Goal: Book appointment/travel/reservation

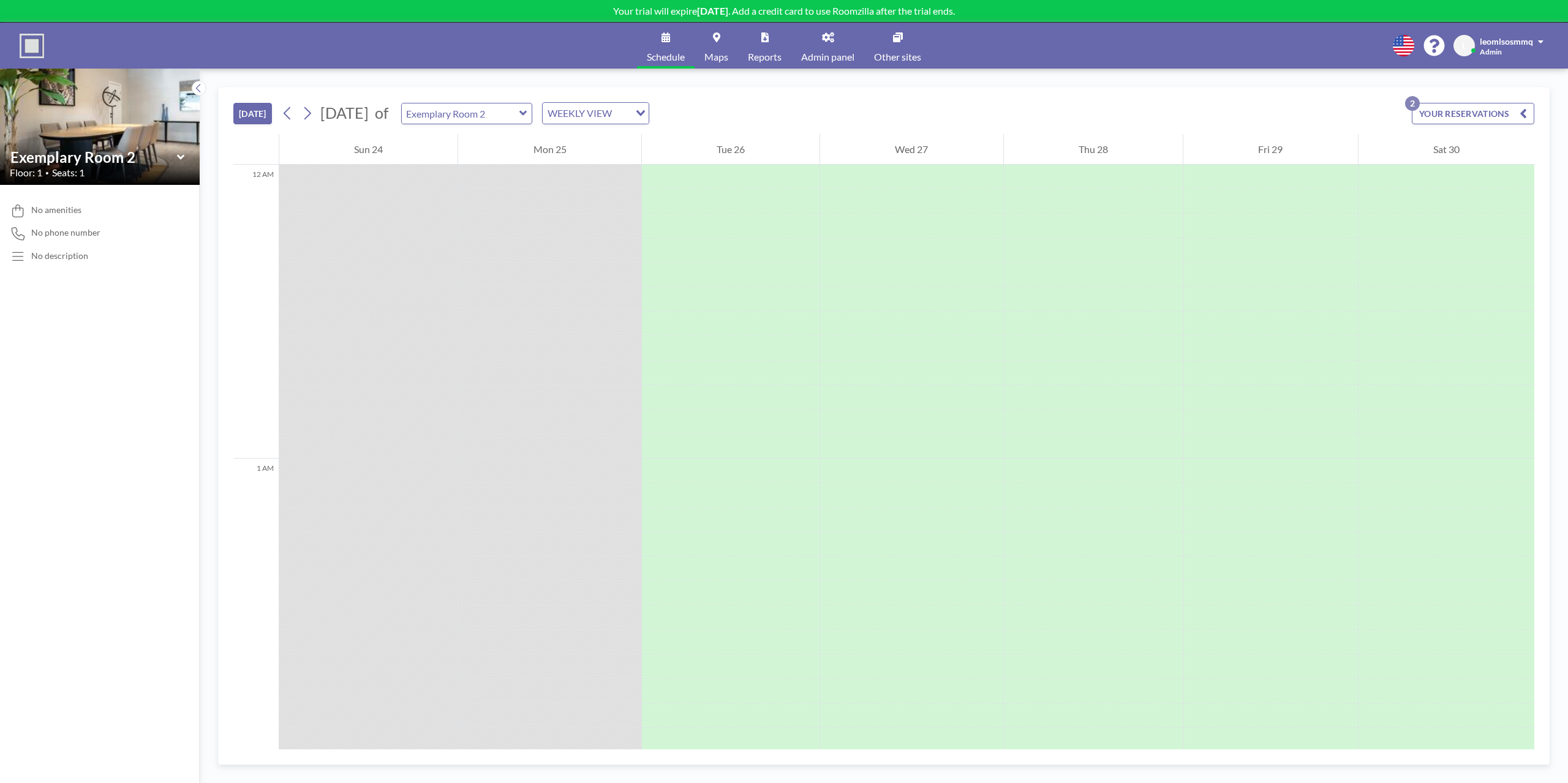
scroll to position [4482, 0]
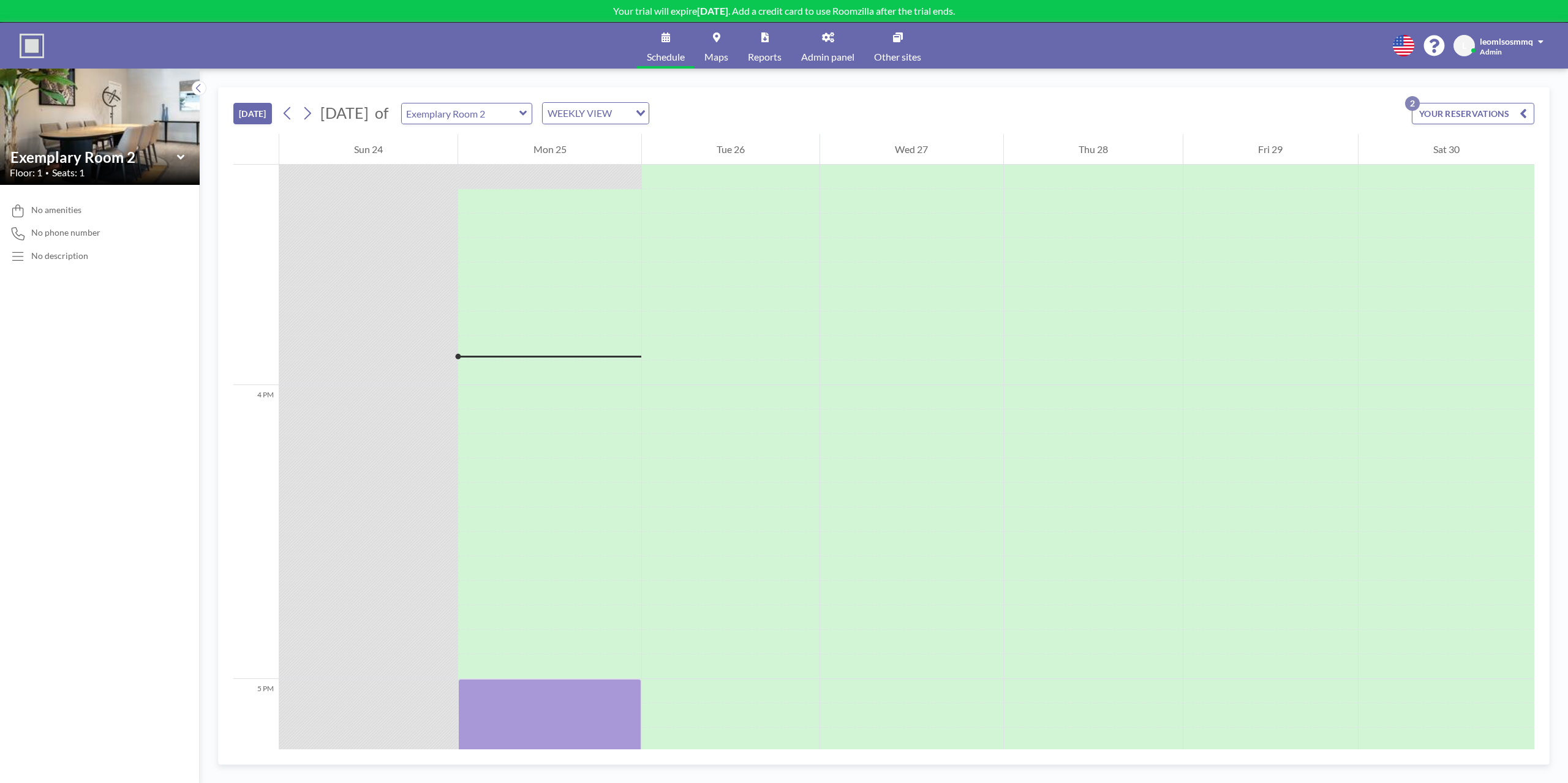
click at [728, 43] on link "Maps" at bounding box center [716, 46] width 43 height 46
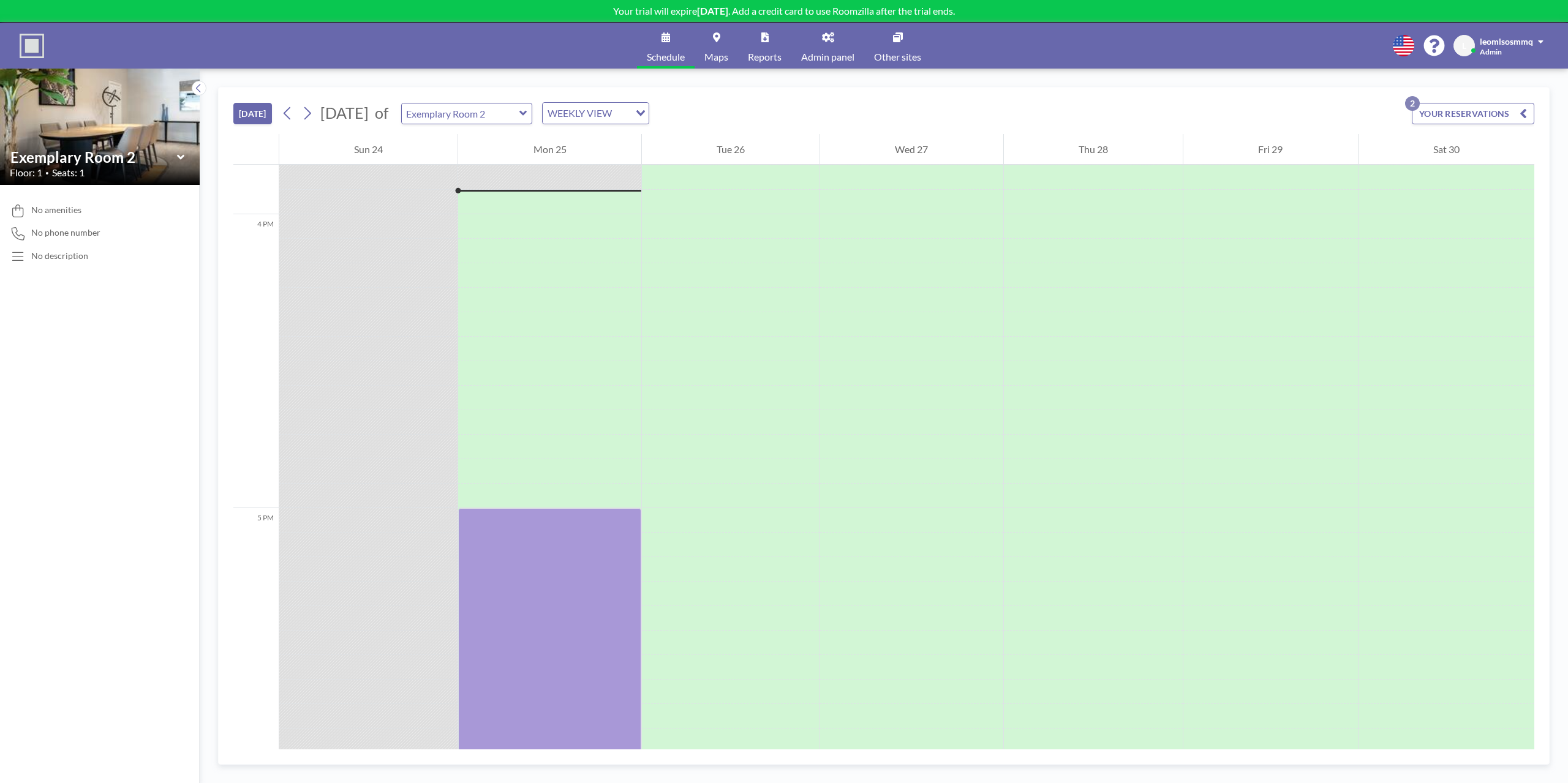
scroll to position [4652, 0]
click at [629, 111] on div "WEEKLY VIEW" at bounding box center [586, 112] width 87 height 19
click at [641, 132] on li "DAILY VIEW" at bounding box center [632, 135] width 105 height 18
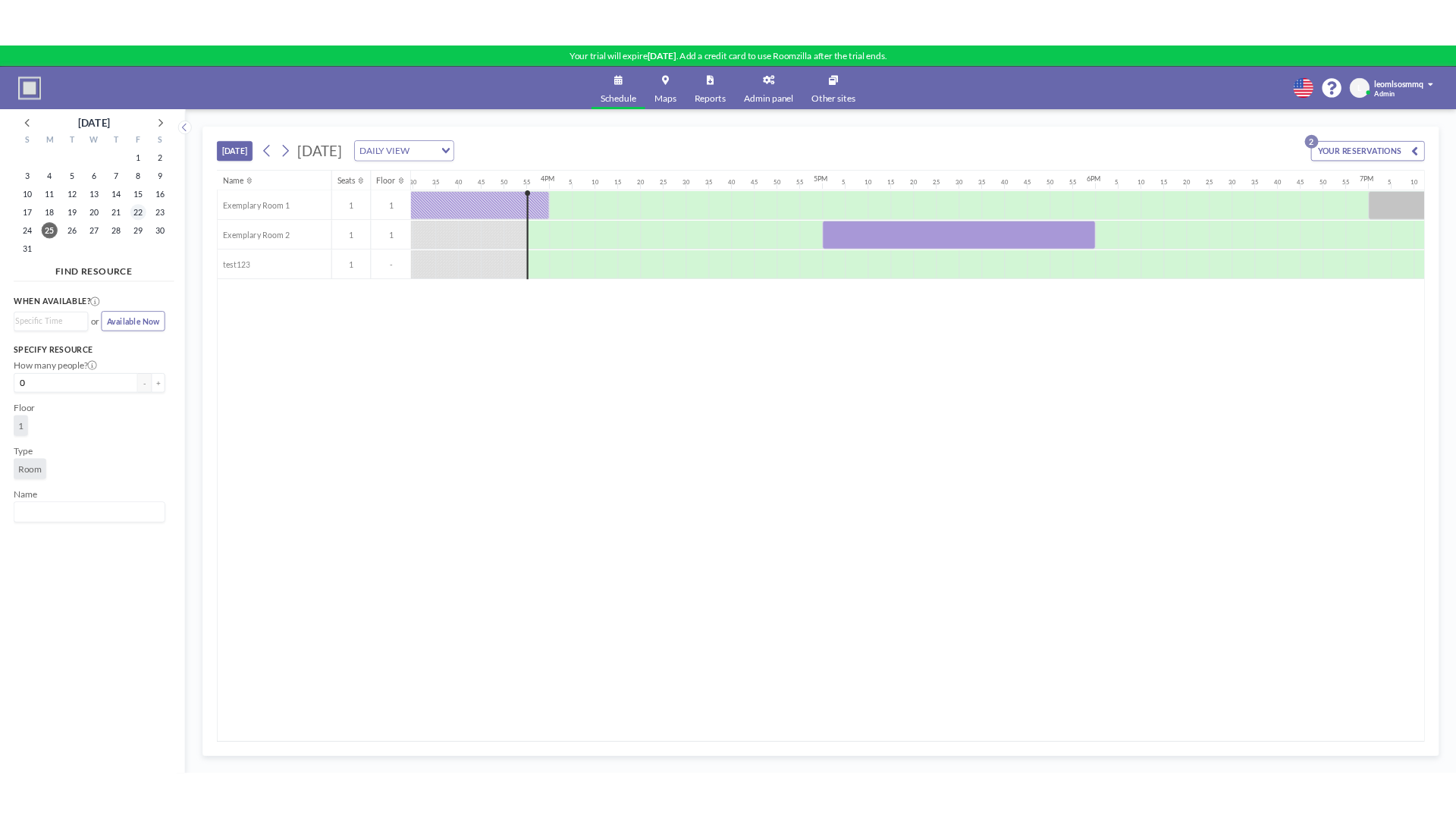
scroll to position [0, 5764]
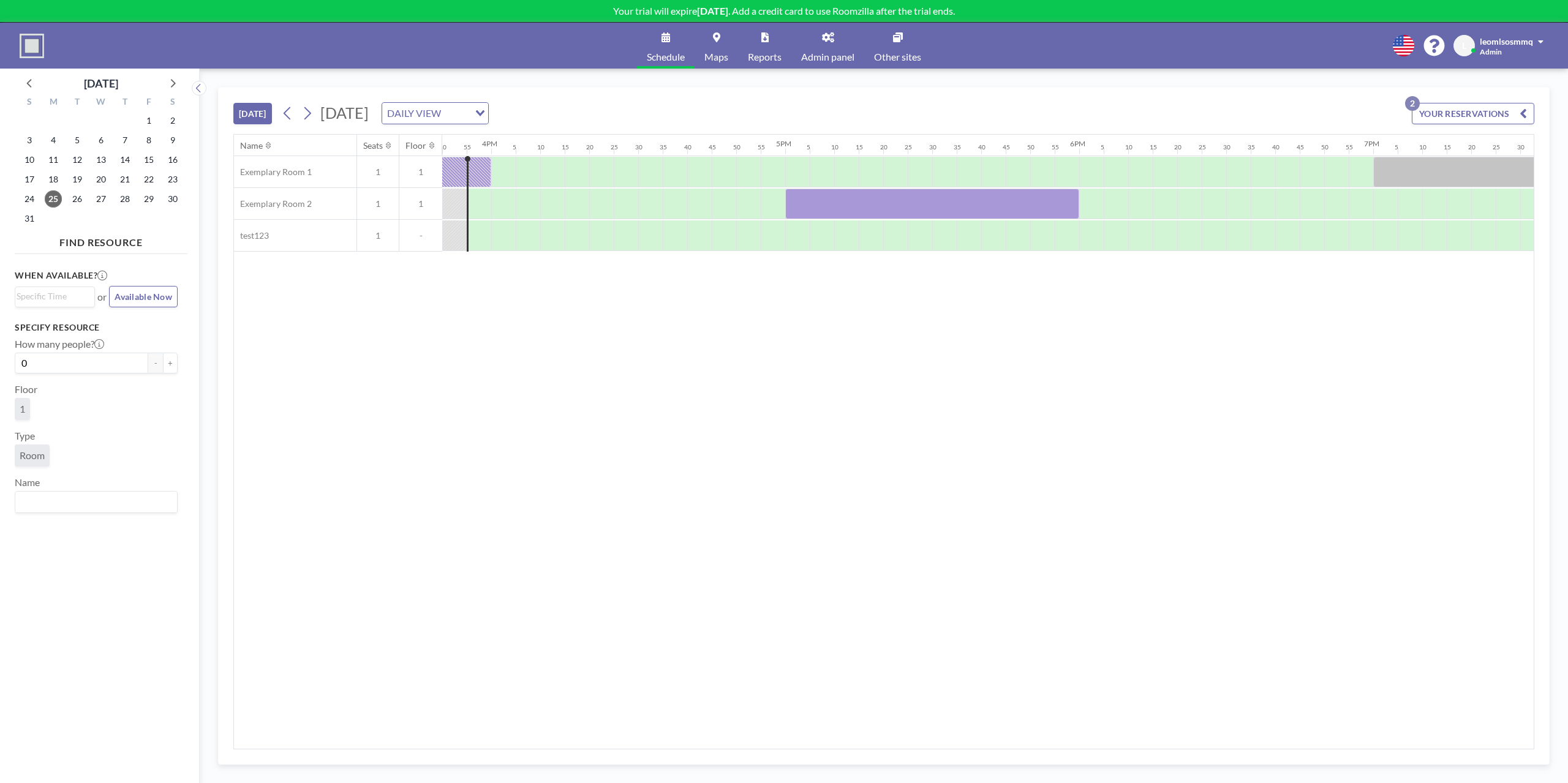
drag, startPoint x: 19, startPoint y: 238, endPoint x: 6, endPoint y: 228, distance: 16.4
click at [11, 231] on aside "August 2025 S M T W T F S 27 28 29 30 31 1 2 3 4 5 6 7 8 9 10 11 12 13 14 15 16…" at bounding box center [95, 426] width 190 height 715
click at [475, 461] on div "Name Seats Floor 12AM 5 10 15 20 25 30 35 40 45 50 55 1AM 5 10 15 20 25 30 35 4…" at bounding box center [884, 441] width 1300 height 614
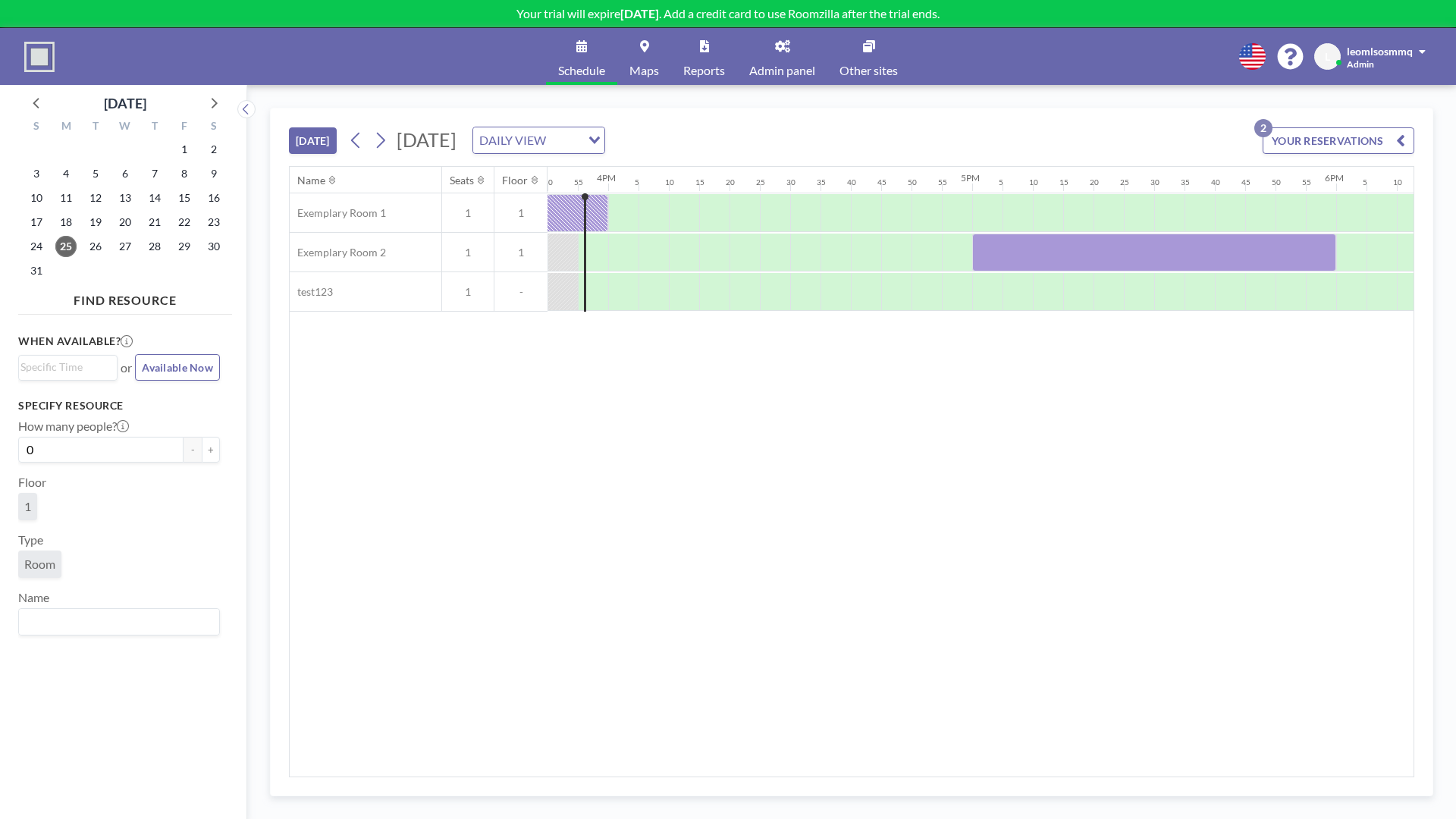
click at [462, 593] on div "Name Seats Floor 12AM 5 10 15 20 25 30 35 40 45 50 55 1AM 5 10 15 20 25 30 35 4…" at bounding box center [852, 471] width 1124 height 609
click at [237, 103] on div at bounding box center [242, 451] width 12 height 734
click at [245, 107] on icon at bounding box center [245, 109] width 5 height 11
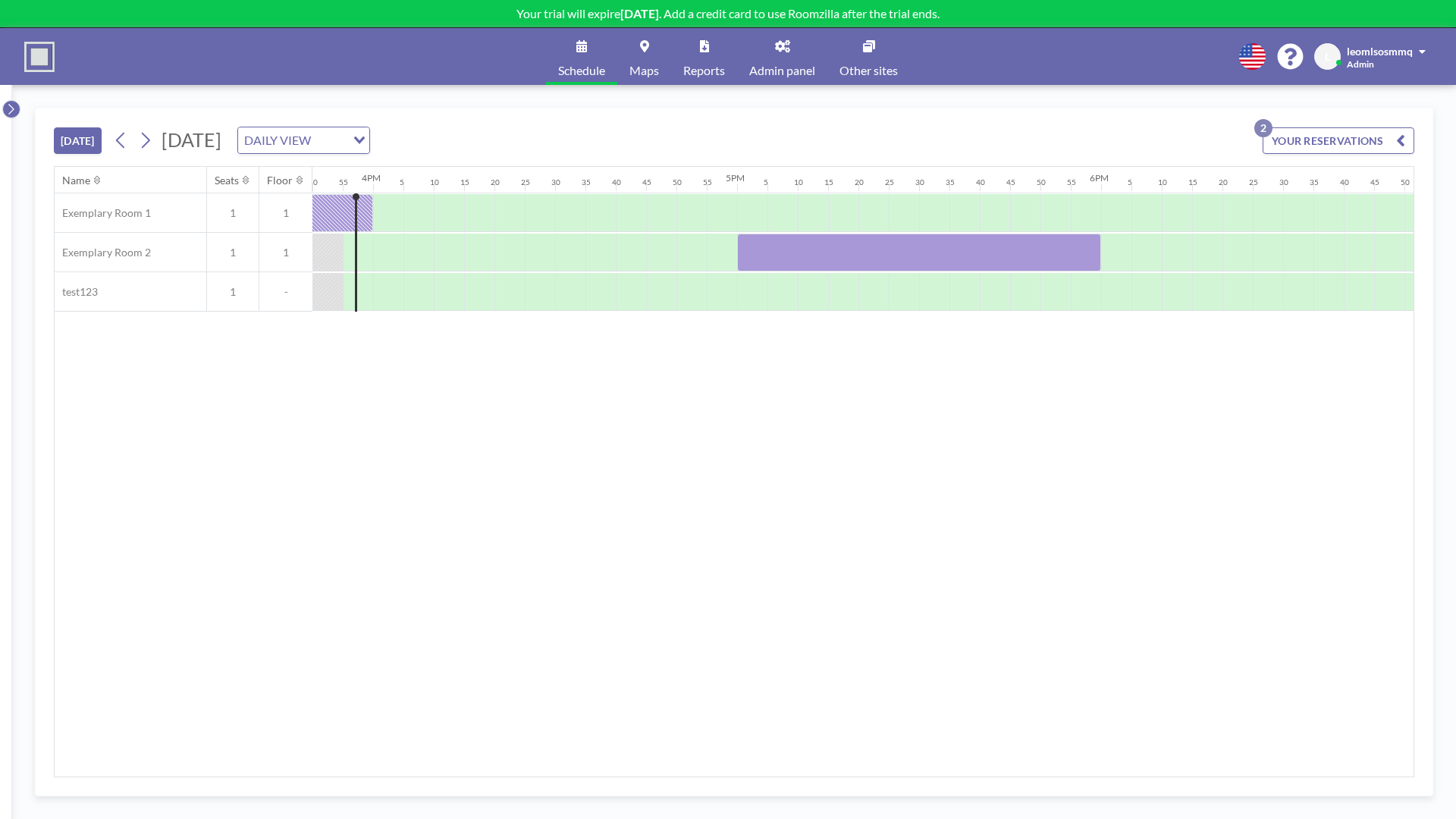
click at [12, 105] on icon at bounding box center [11, 108] width 10 height 15
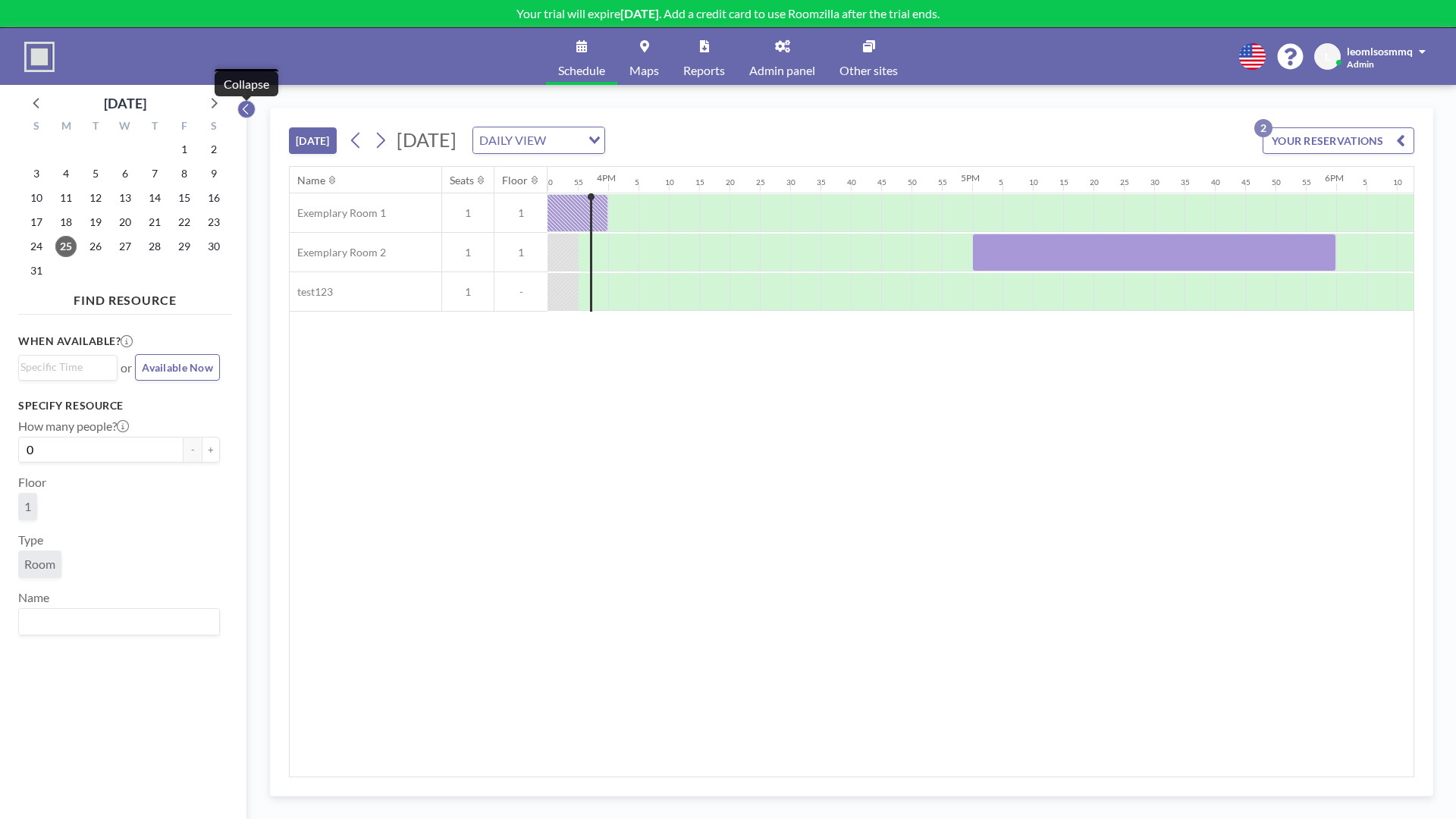
click at [245, 111] on icon at bounding box center [245, 109] width 5 height 11
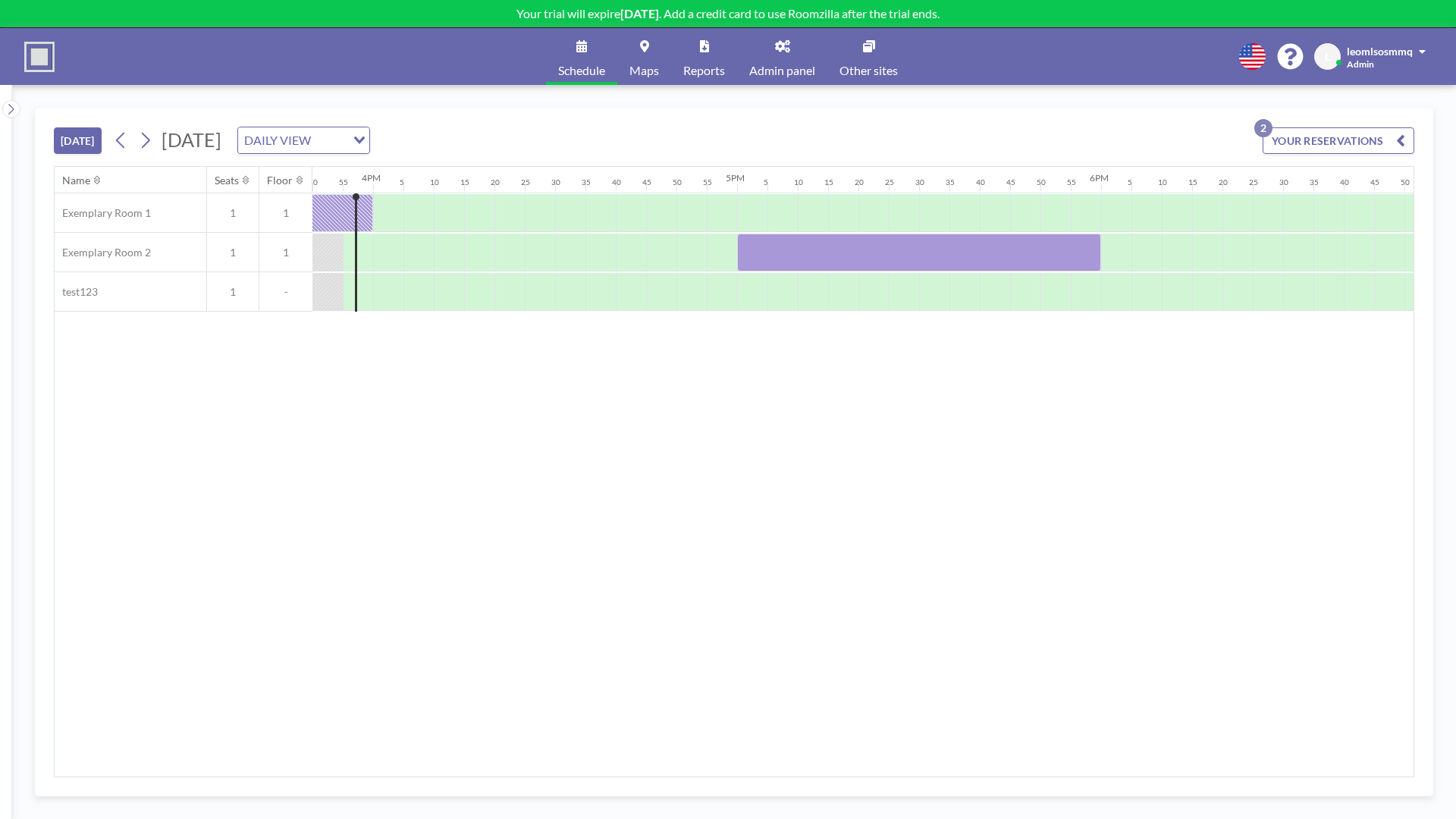
click at [13, 103] on body "Your trial will expire in 14 days . Add a credit card to use Roomzilla after th…" at bounding box center [728, 409] width 1456 height 819
click at [15, 106] on icon at bounding box center [11, 108] width 10 height 15
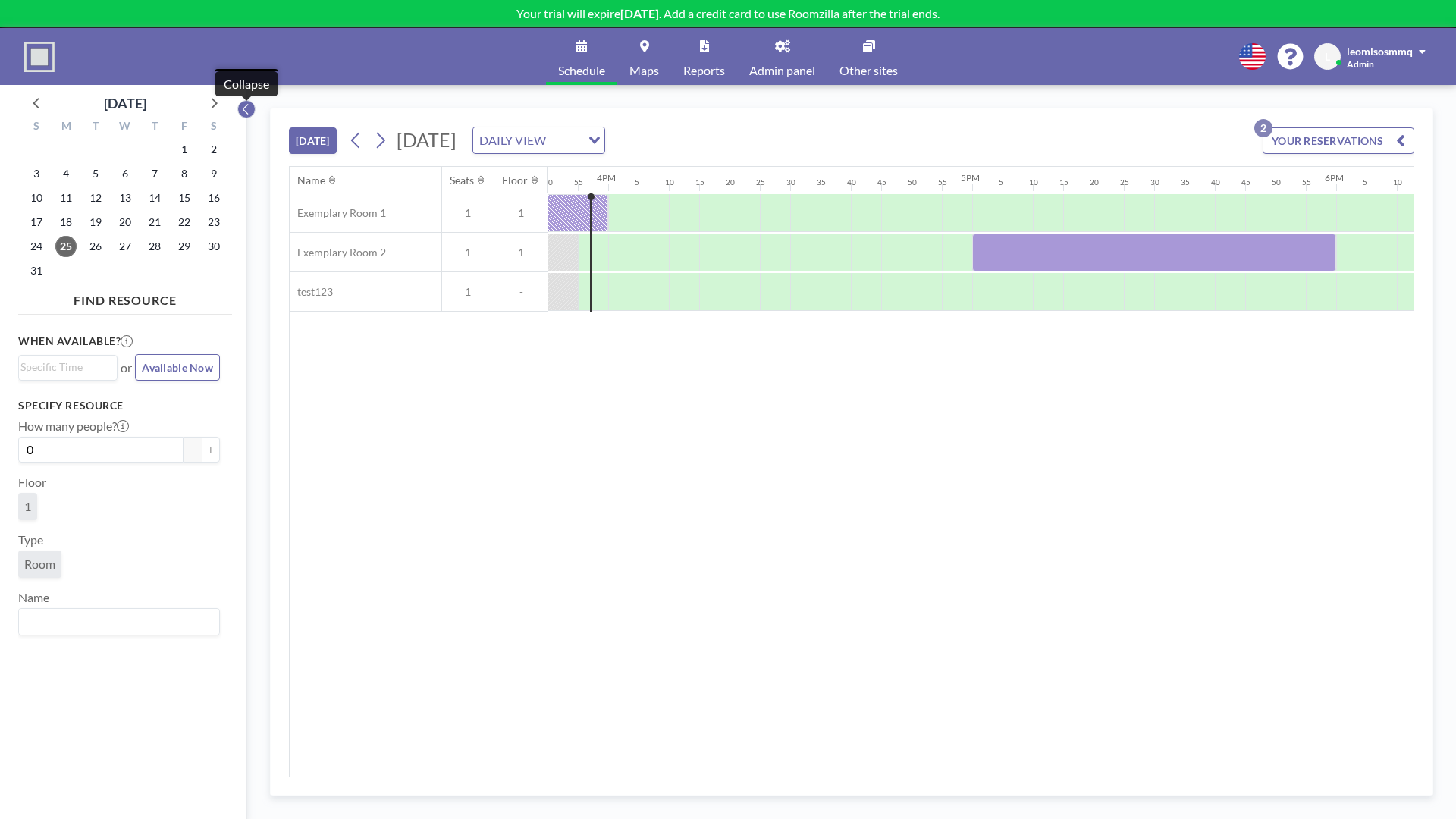
click at [251, 106] on button at bounding box center [246, 109] width 19 height 19
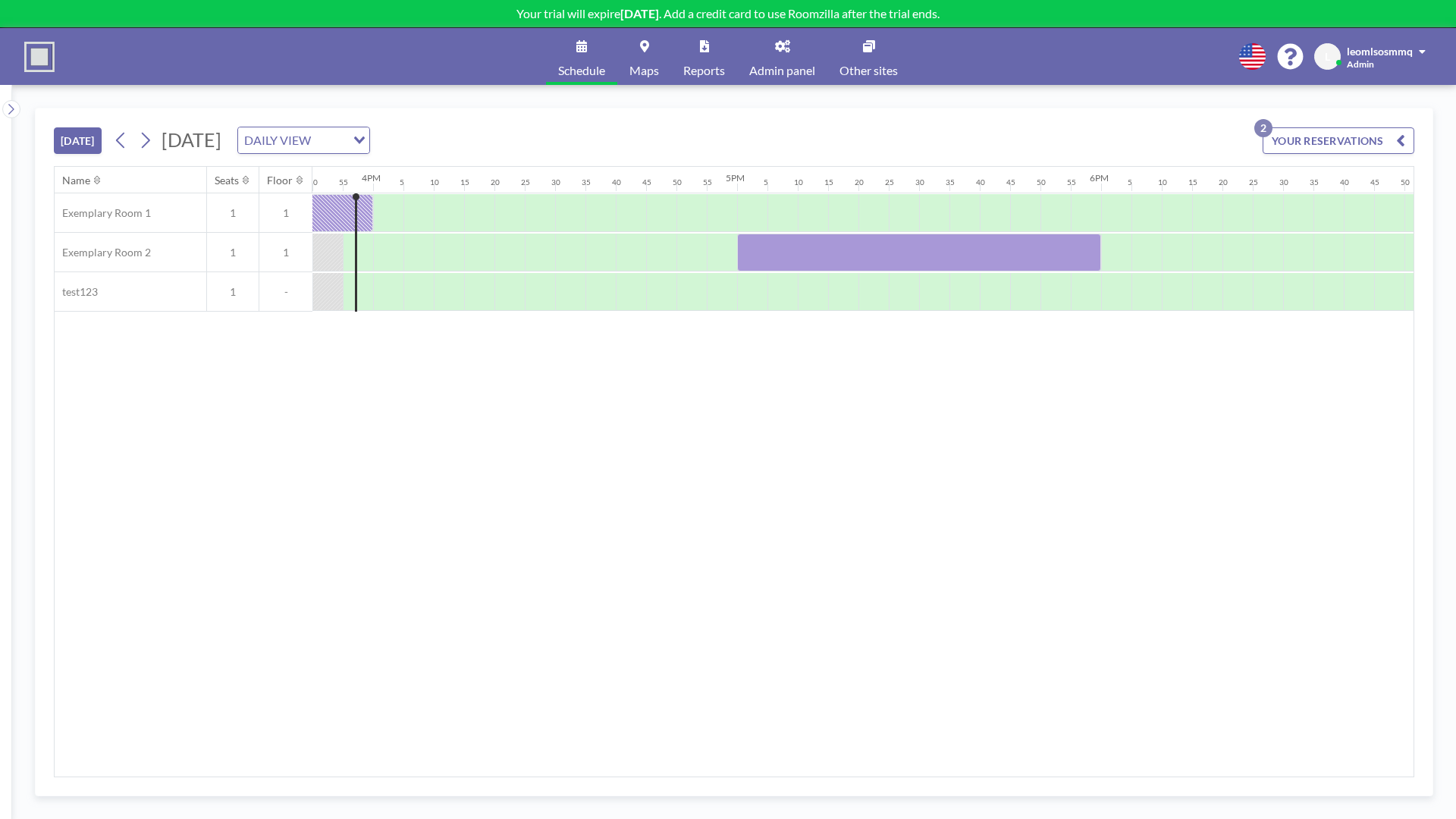
click at [346, 142] on div "DAILY VIEW" at bounding box center [292, 138] width 108 height 23
click at [458, 176] on li "DAILY VIEW" at bounding box center [457, 167] width 130 height 22
click at [346, 138] on div "DAILY VIEW" at bounding box center [292, 138] width 108 height 23
click at [444, 190] on li "WEEKLY VIEW" at bounding box center [457, 189] width 130 height 22
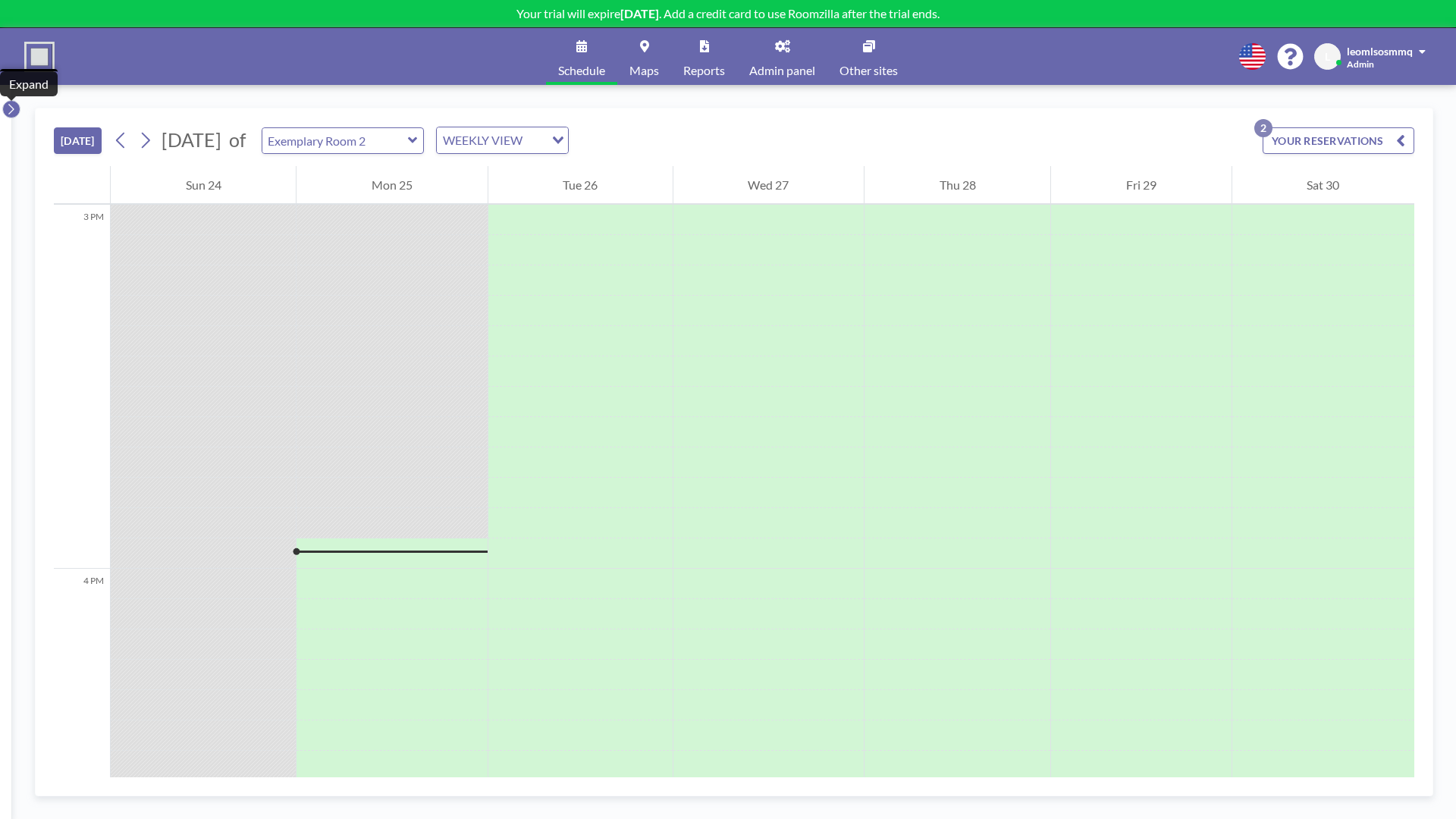
scroll to position [5762, 0]
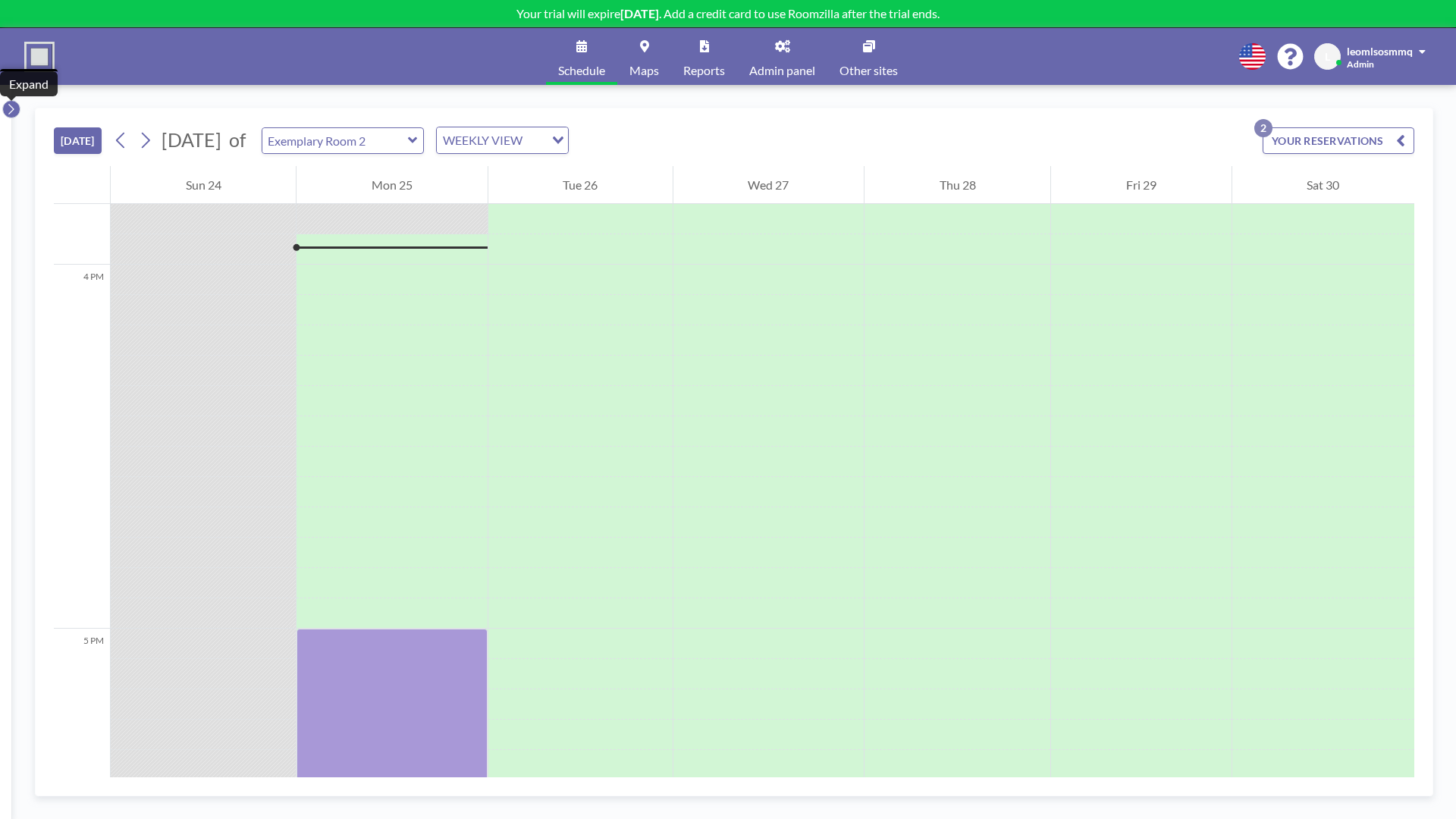
click at [6, 107] on icon at bounding box center [11, 108] width 10 height 15
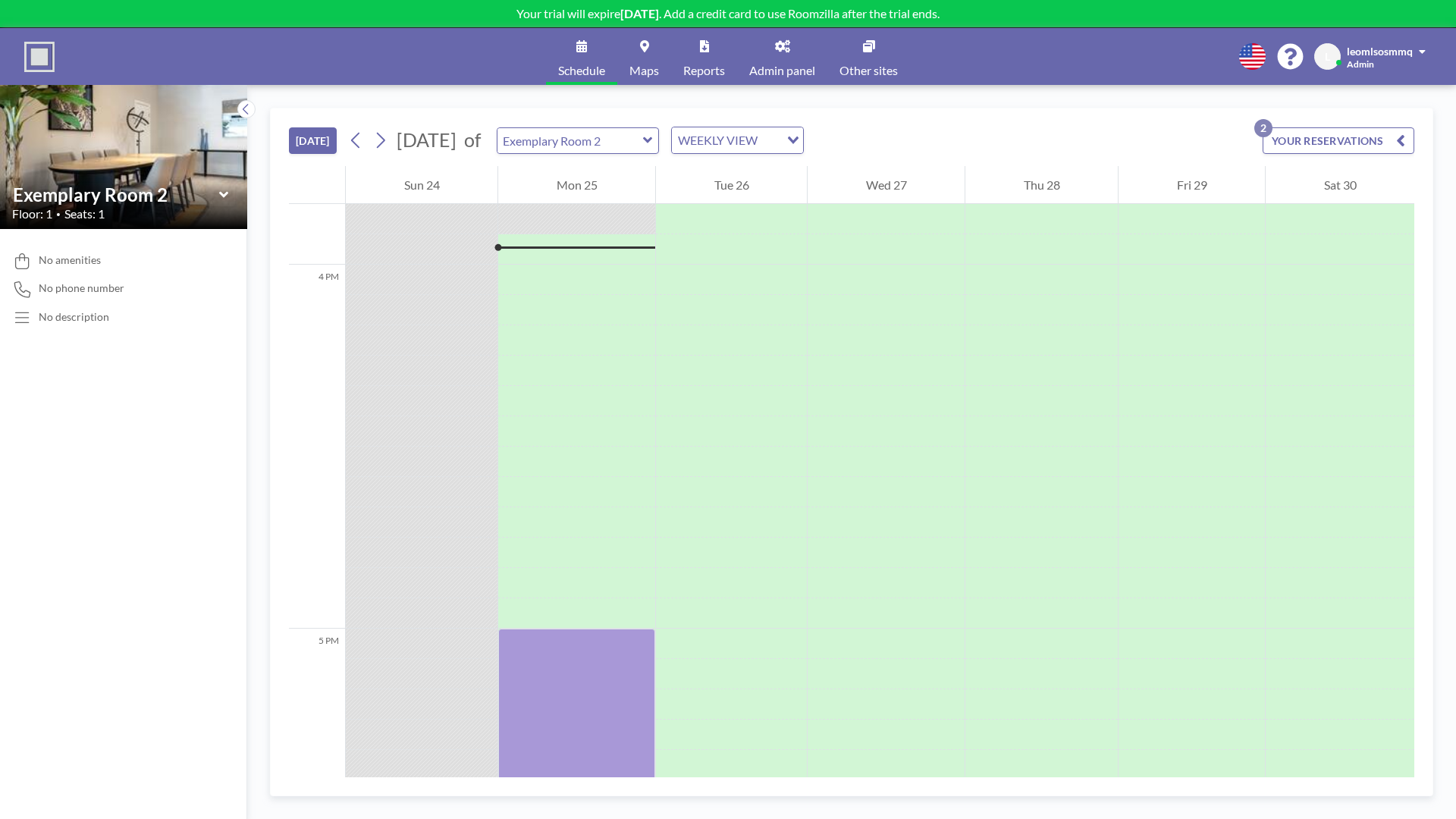
click at [6, 107] on img at bounding box center [123, 156] width 247 height 165
click at [243, 107] on icon at bounding box center [246, 108] width 10 height 15
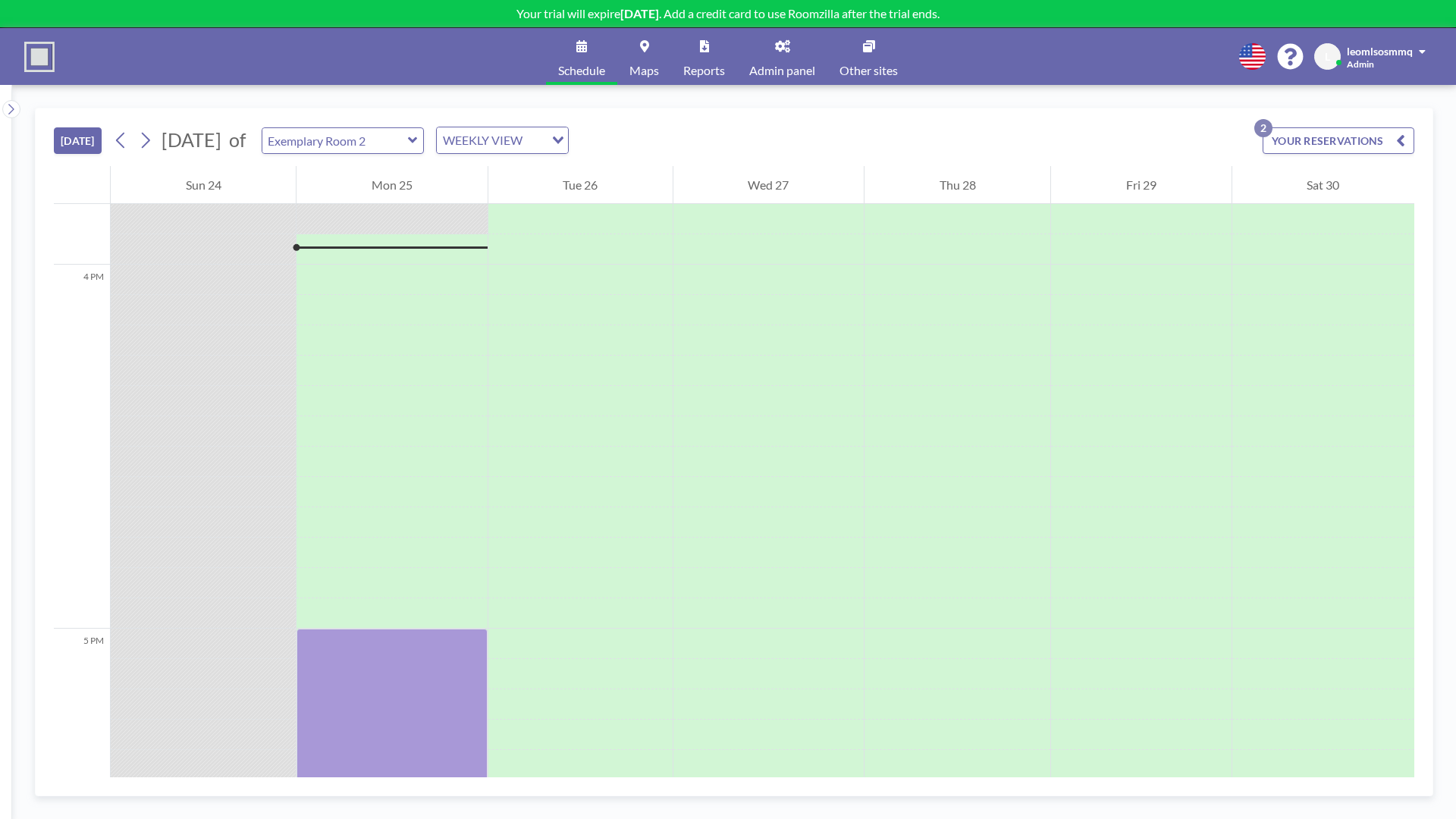
click at [502, 143] on div "WEEKLY VIEW" at bounding box center [490, 138] width 108 height 23
click at [511, 160] on li "DAILY VIEW" at bounding box center [549, 167] width 130 height 22
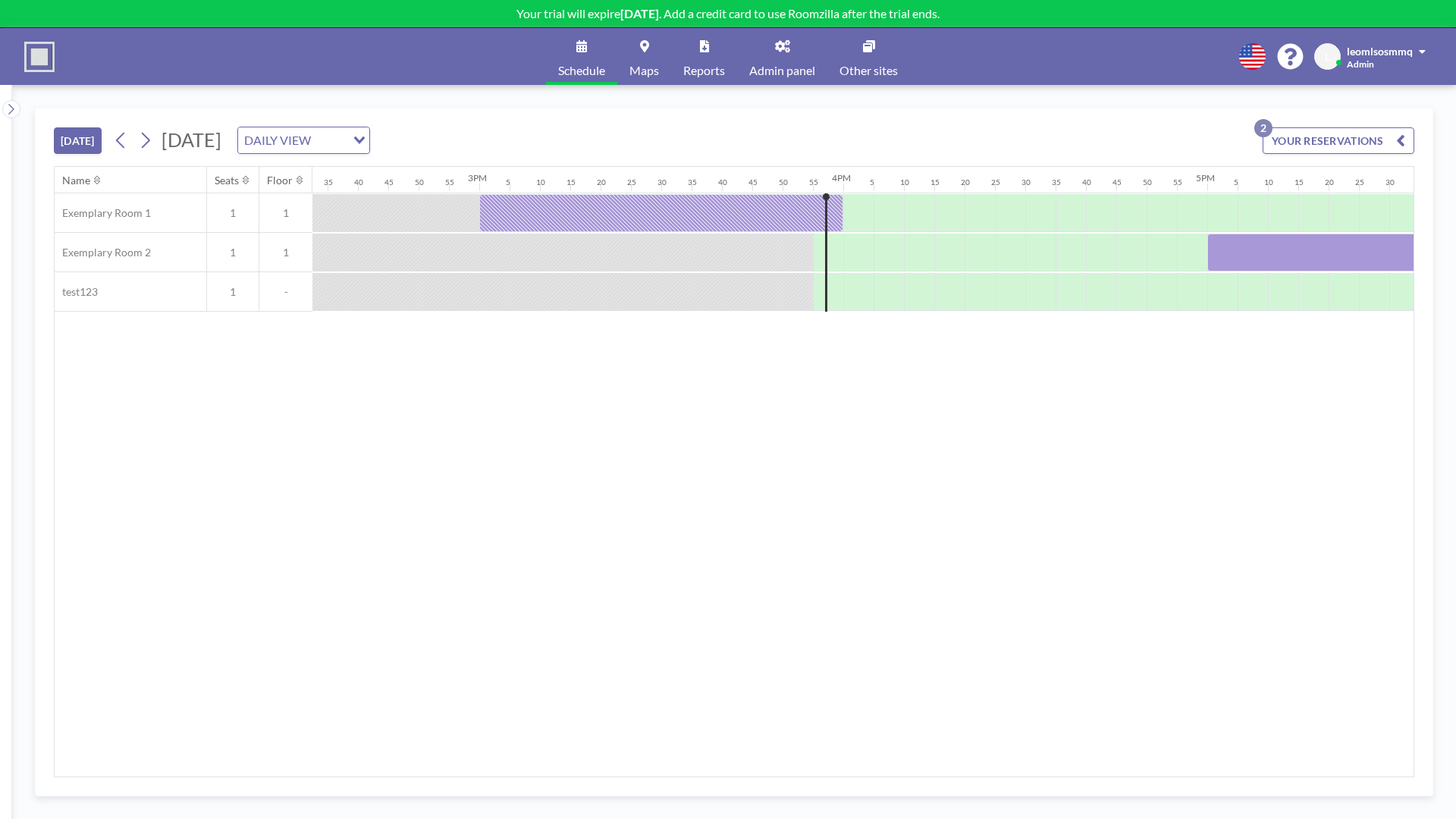
scroll to position [0, 5764]
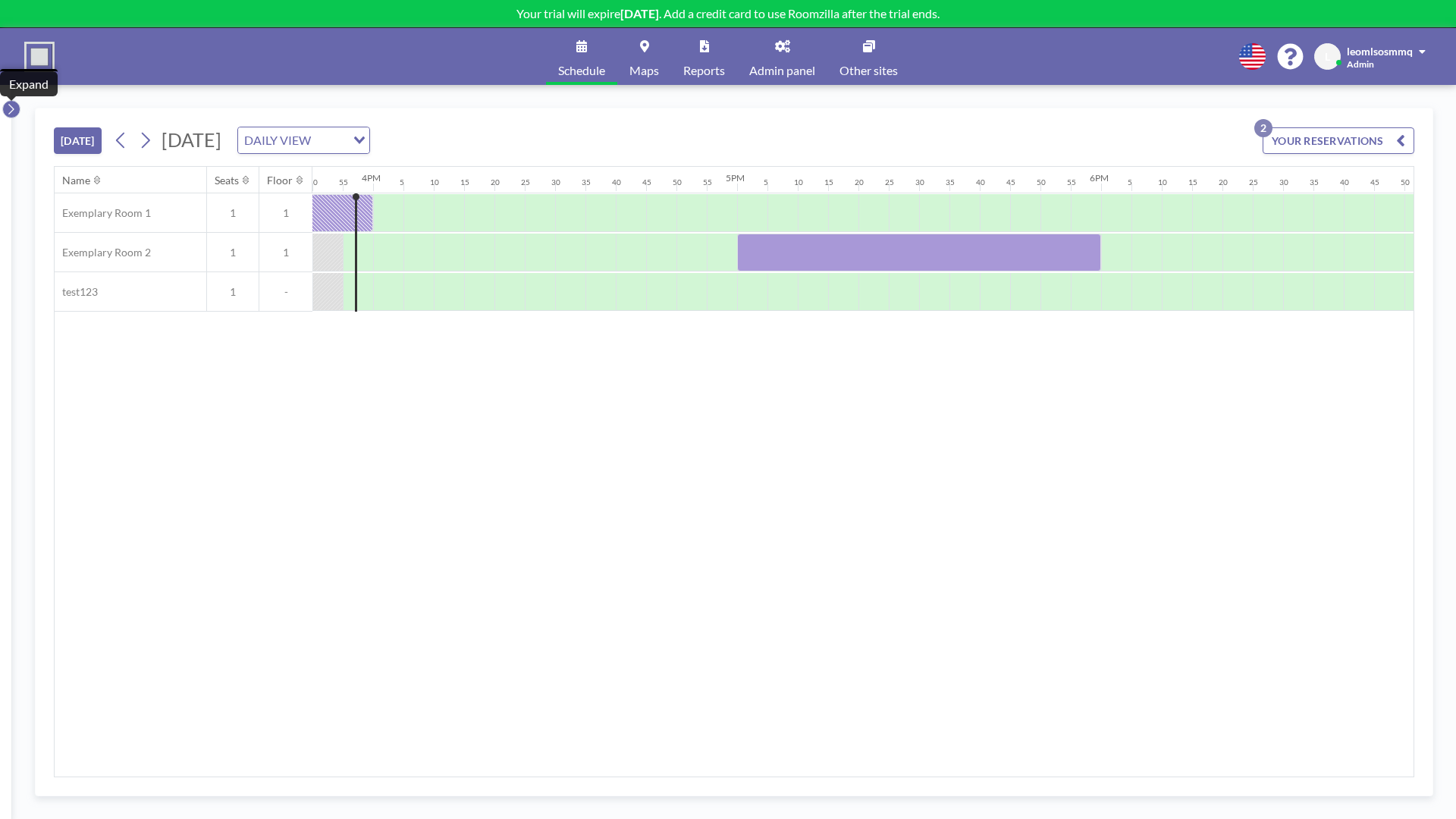
click at [15, 111] on icon at bounding box center [11, 108] width 10 height 15
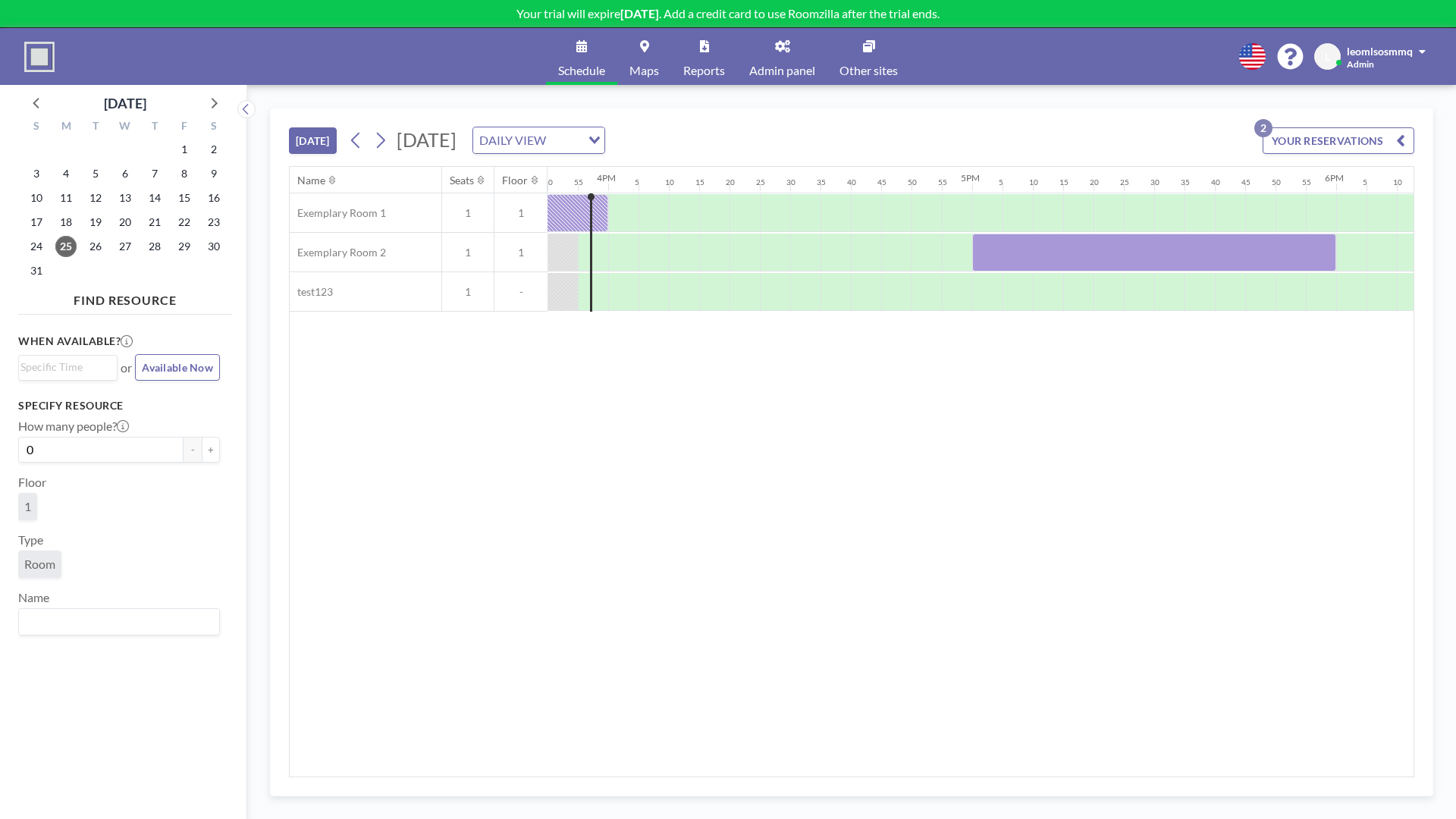
click at [170, 372] on span "Available Now" at bounding box center [177, 367] width 71 height 13
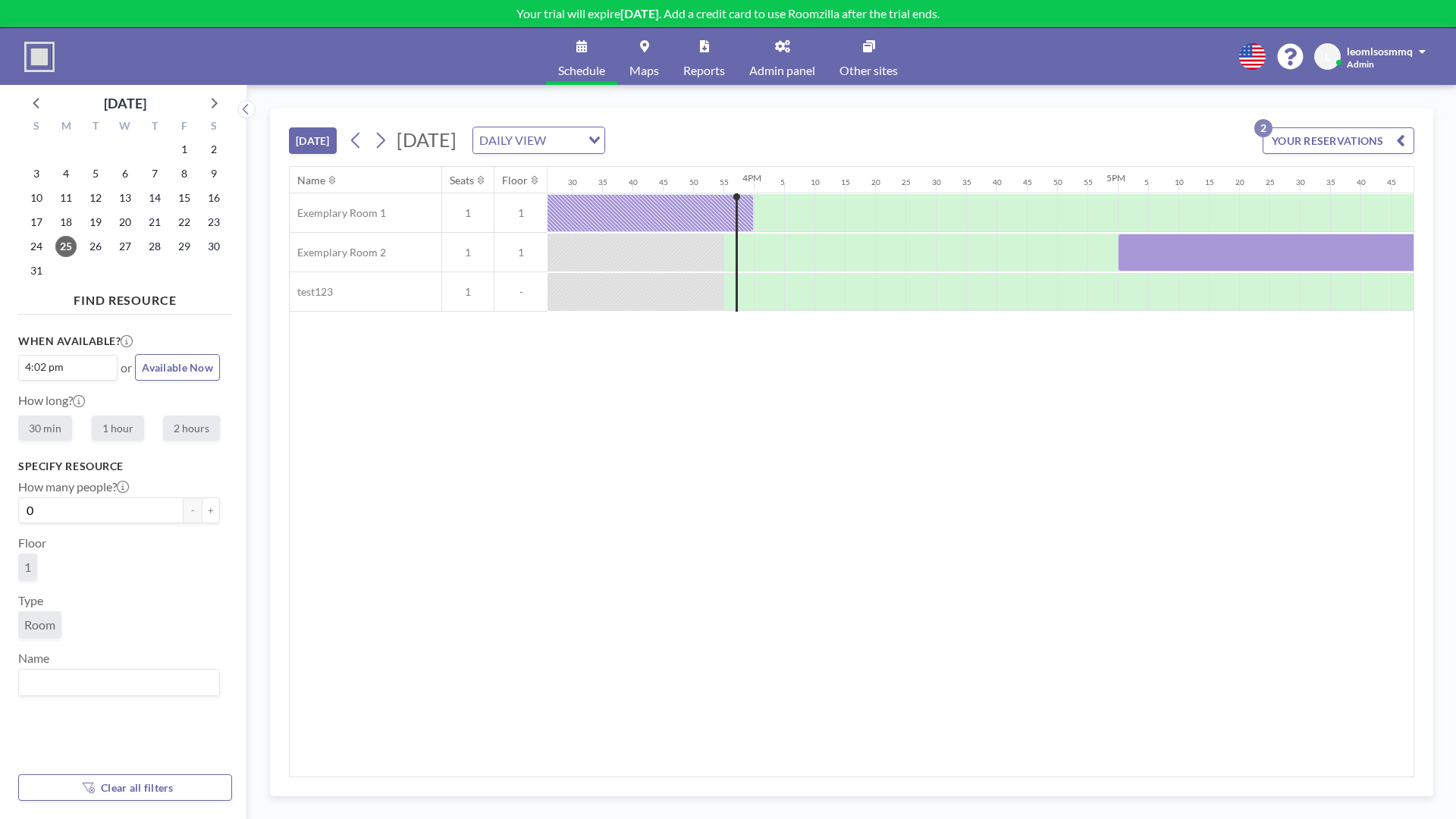
scroll to position [0, 5795]
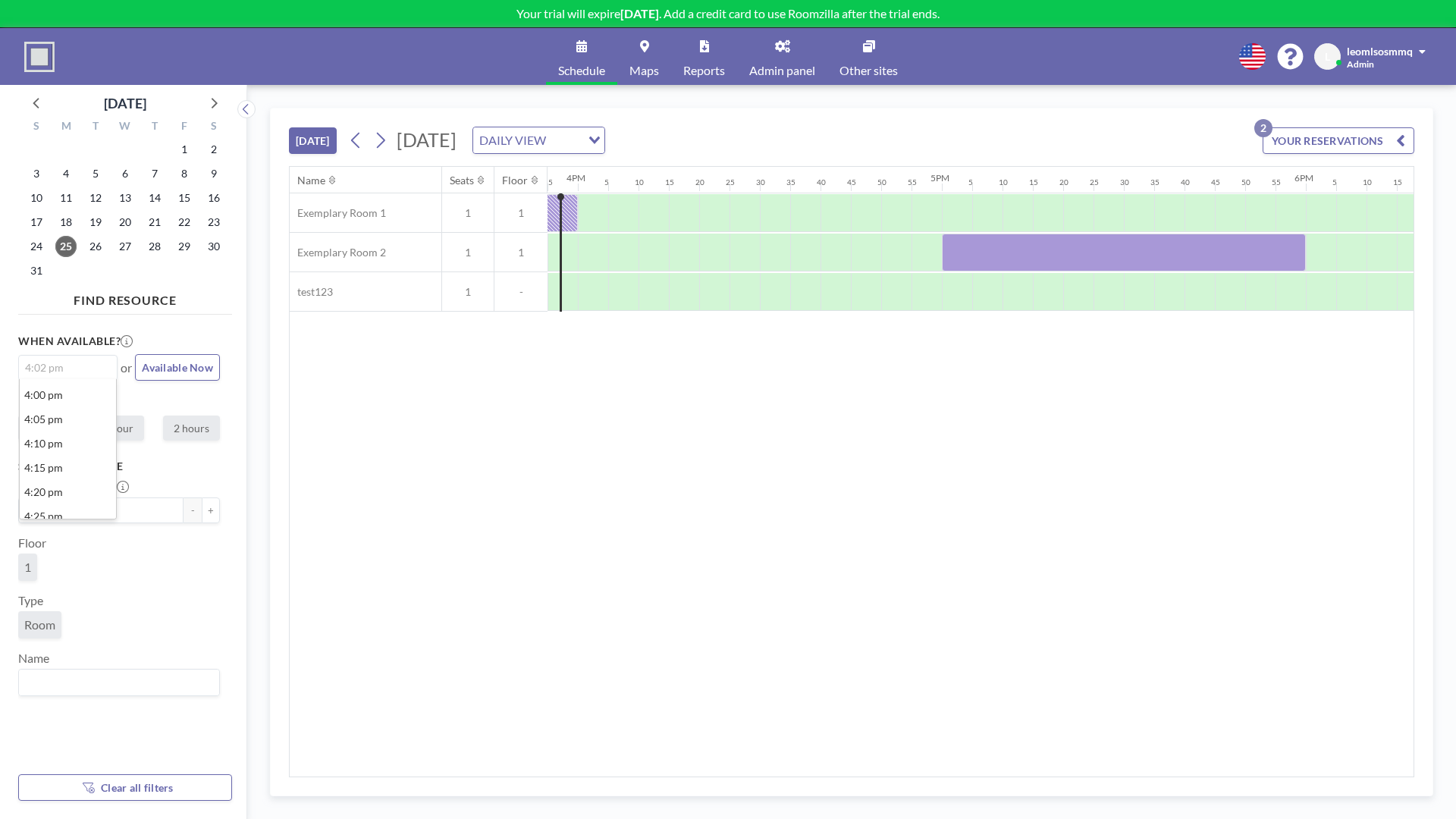
click at [54, 371] on div "4:02 pm" at bounding box center [64, 366] width 91 height 21
click at [53, 460] on li "5:15 pm" at bounding box center [67, 456] width 96 height 25
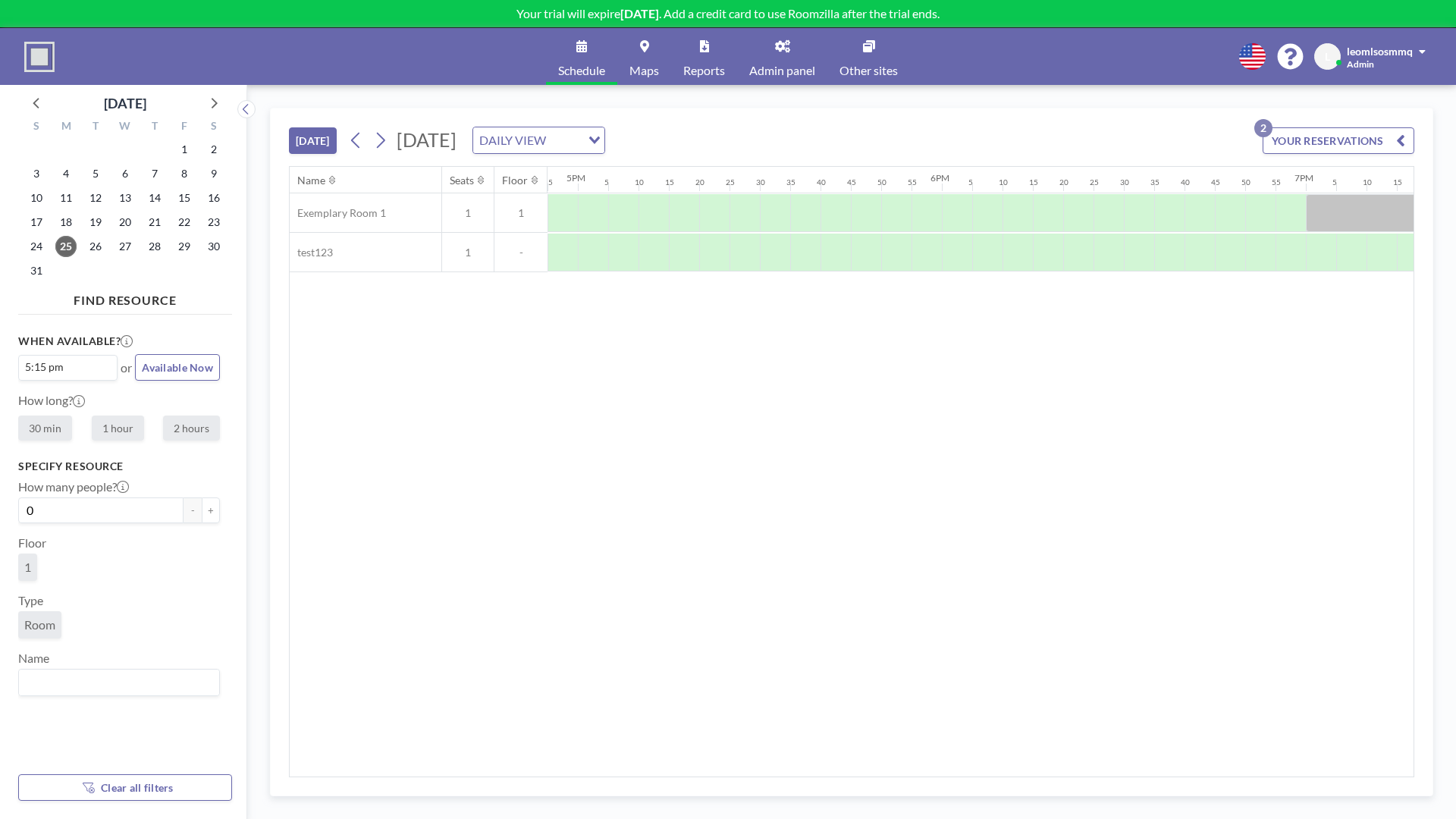
scroll to position [0, 6250]
click at [88, 361] on input "Search for option" at bounding box center [64, 368] width 88 height 19
click at [57, 440] on li "4:10 pm" at bounding box center [67, 443] width 96 height 25
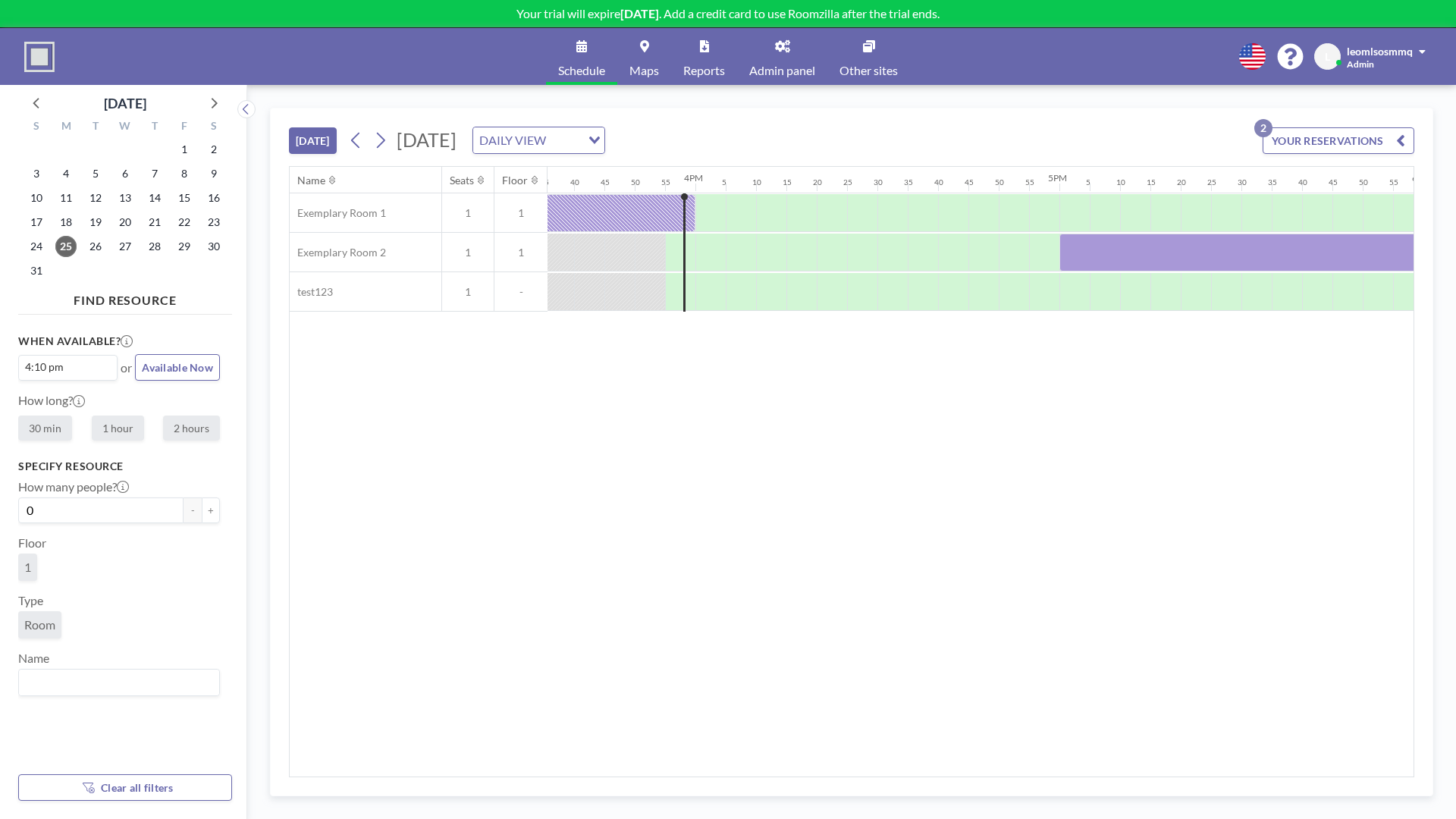
scroll to position [0, 5856]
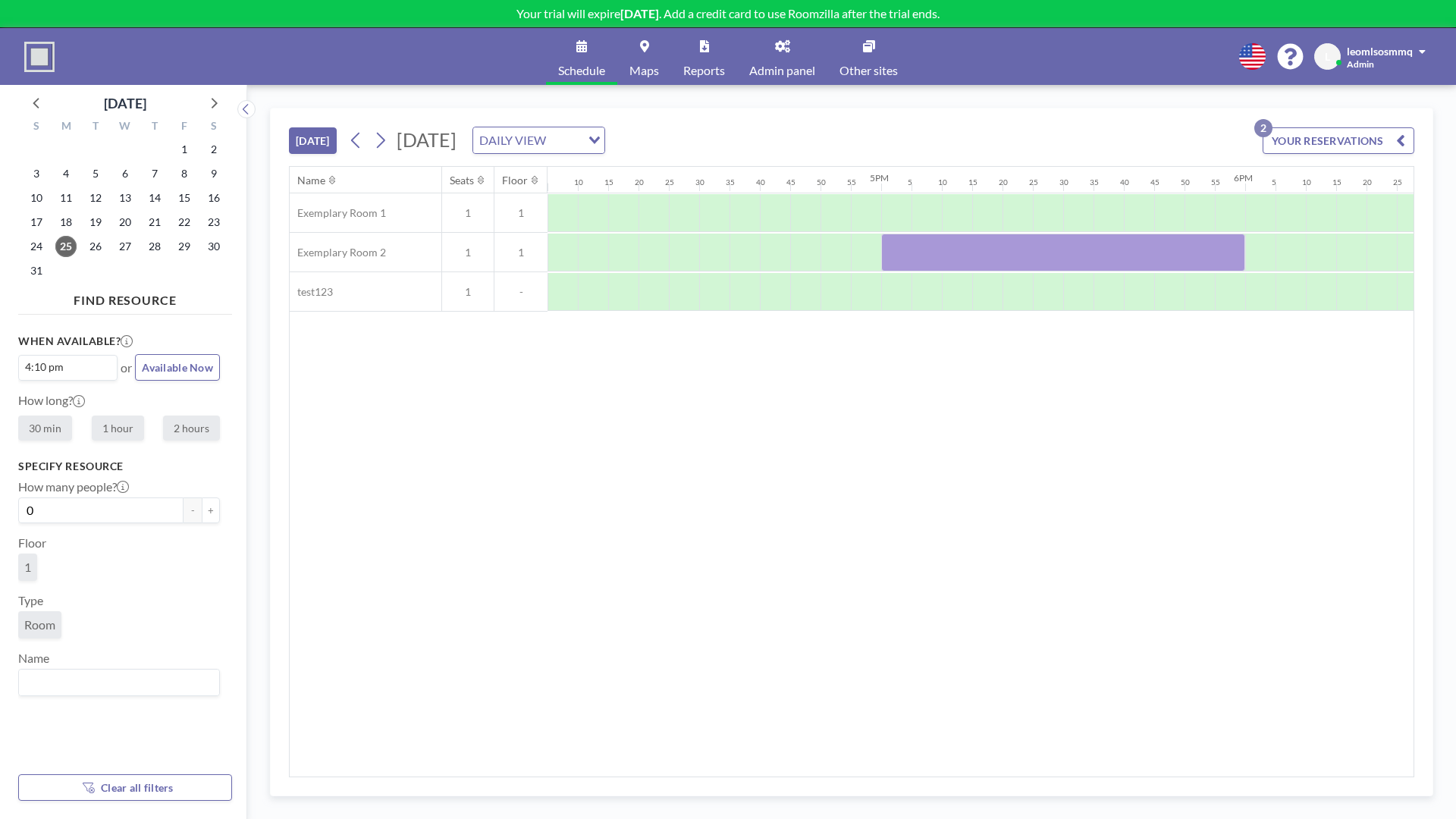
click at [393, 561] on div "Name Seats Floor 12AM 5 10 15 20 25 30 35 40 45 50 55 1AM 5 10 15 20 25 30 35 4…" at bounding box center [852, 471] width 1124 height 609
click at [649, 57] on link "Maps" at bounding box center [644, 56] width 54 height 57
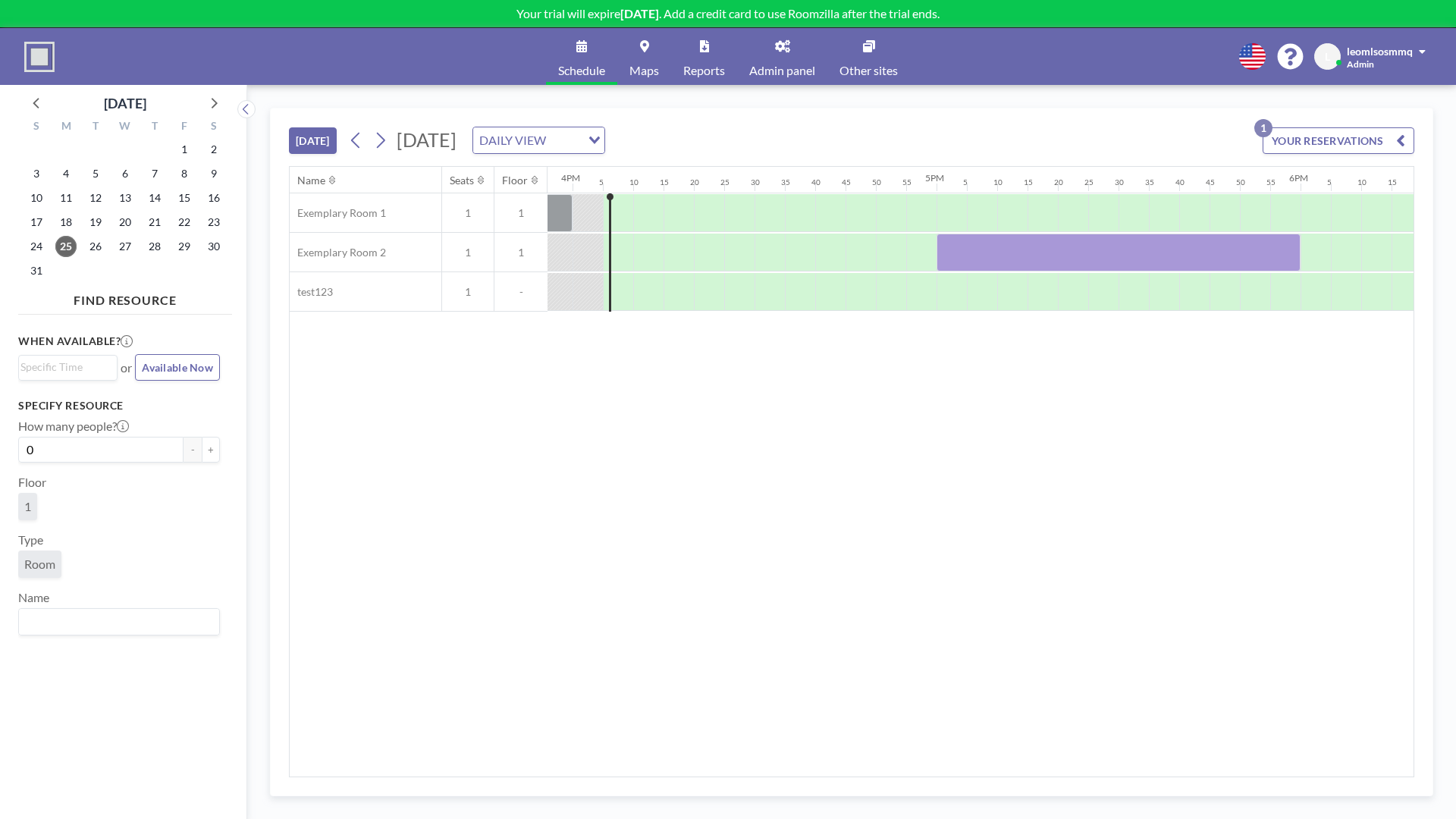
scroll to position [0, 5825]
click at [637, 46] on link "Maps" at bounding box center [644, 56] width 54 height 57
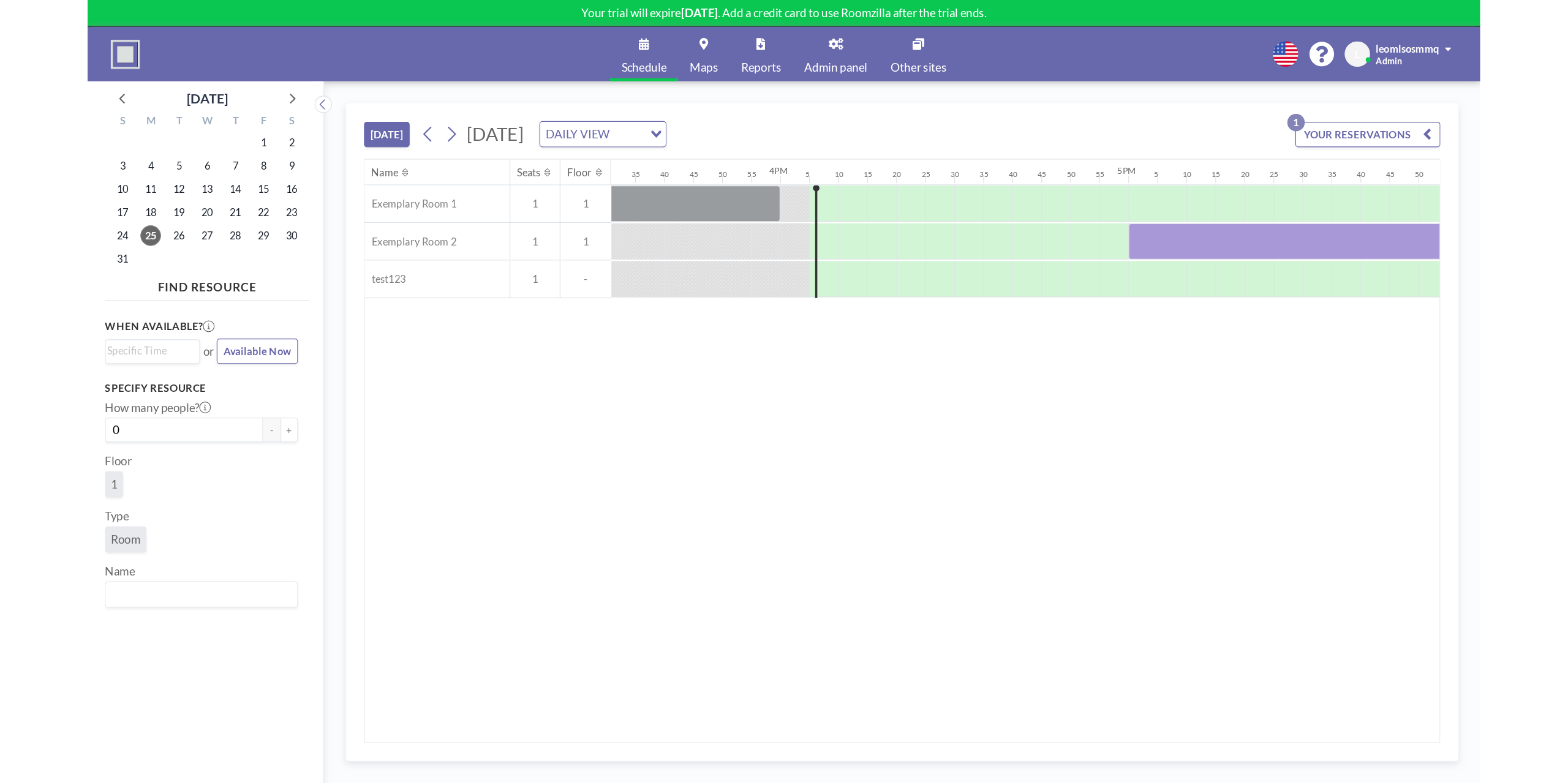
scroll to position [0, 4703]
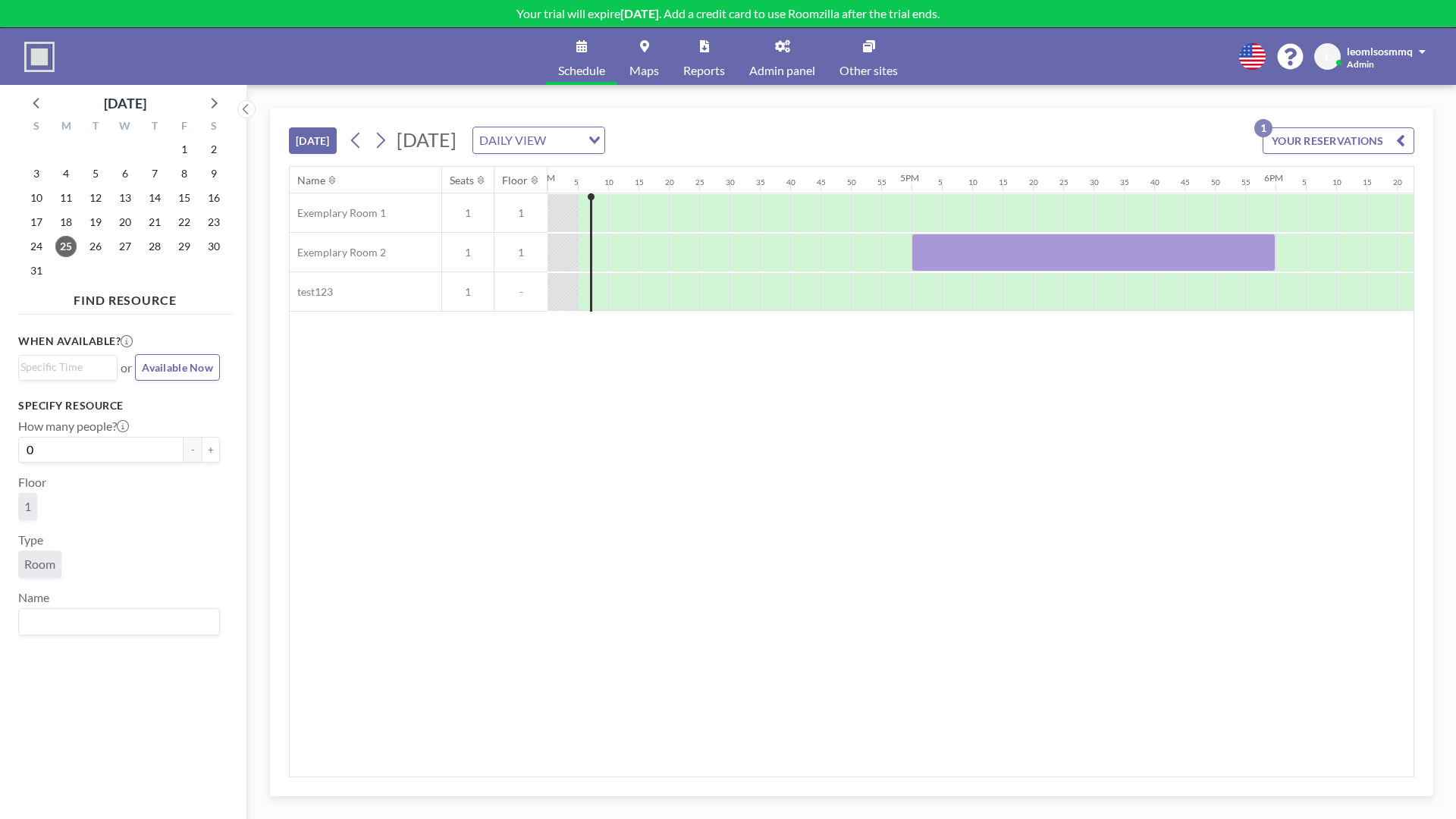
click at [514, 633] on div "Name Seats Floor 12AM 5 10 15 20 25 30 35 40 45 50 55 1AM 5 10 15 20 25 30 35 4…" at bounding box center [852, 471] width 1124 height 609
click at [526, 471] on div "Name Seats Floor 12AM 5 10 15 20 25 30 35 40 45 50 55 1AM 5 10 15 20 25 30 35 4…" at bounding box center [852, 471] width 1124 height 609
click at [854, 413] on div "Name Seats Floor 12AM 5 10 15 20 25 30 35 40 45 50 55 1AM 5 10 15 20 25 30 35 4…" at bounding box center [852, 471] width 1124 height 609
